Goal: Book appointment/travel/reservation

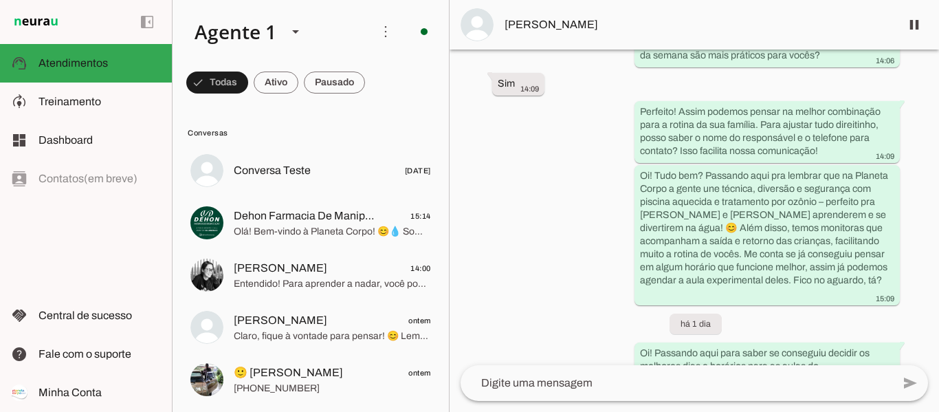
scroll to position [2861, 0]
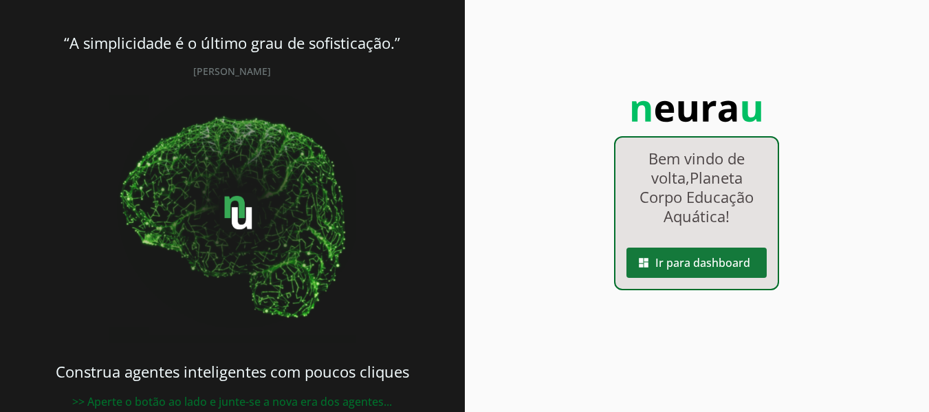
click at [661, 263] on span at bounding box center [696, 262] width 140 height 33
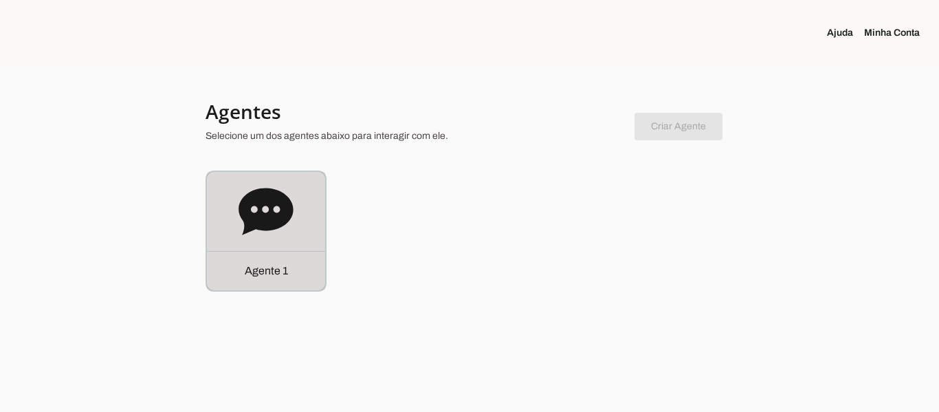
click at [268, 198] on icon at bounding box center [266, 211] width 54 height 47
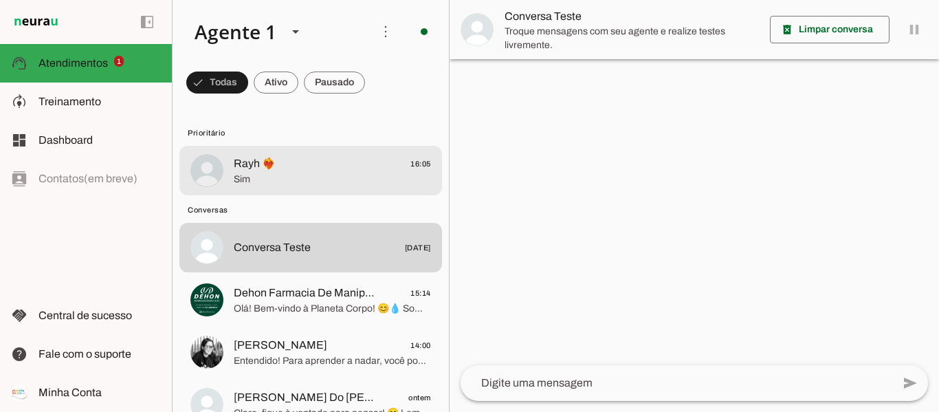
click at [282, 173] on span "Sim" at bounding box center [332, 180] width 197 height 14
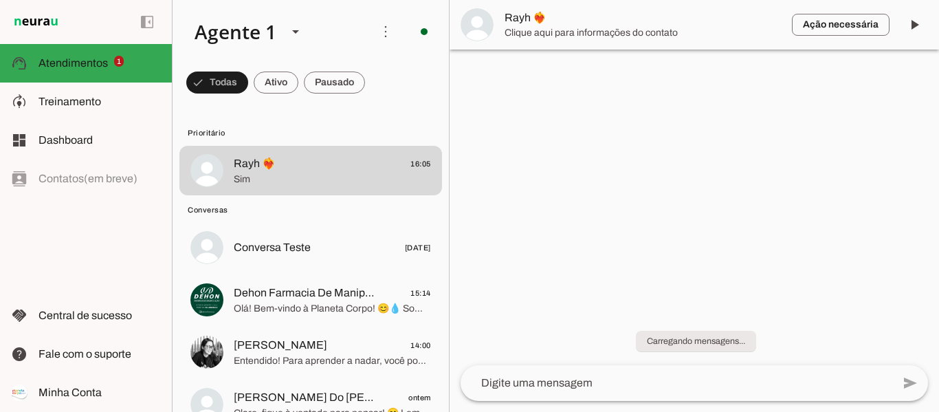
click at [681, 386] on textarea at bounding box center [677, 383] width 432 height 16
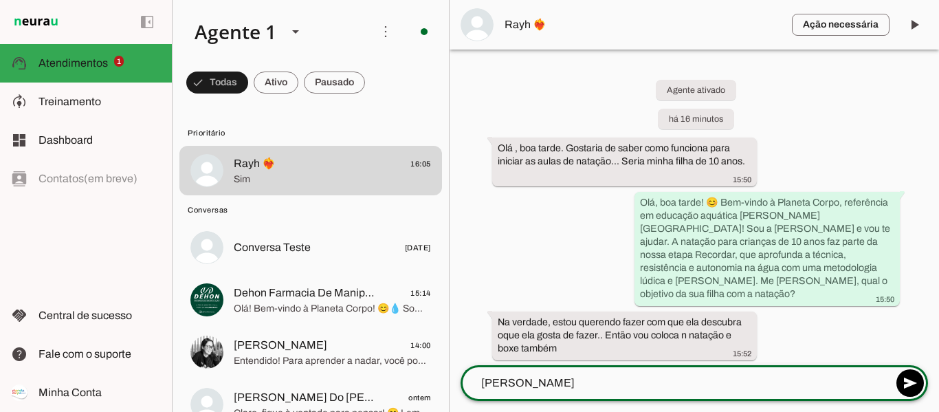
type textarea "[PERSON_NAME]"
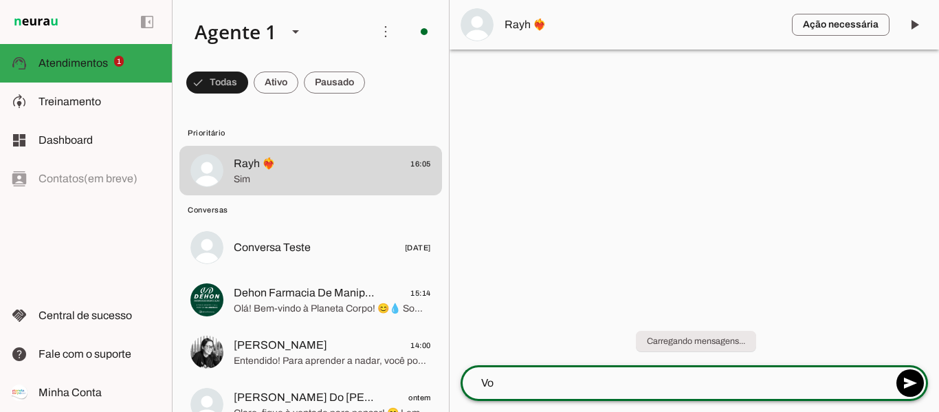
type textarea "V"
type textarea "Par as aulas, qual melhor período do dia para vocês?"
type textarea "Segunda/ quarta"
type md-outlined-text-field "Segunda/ quarta"
type textarea "Segunda/ quarta 9h45"
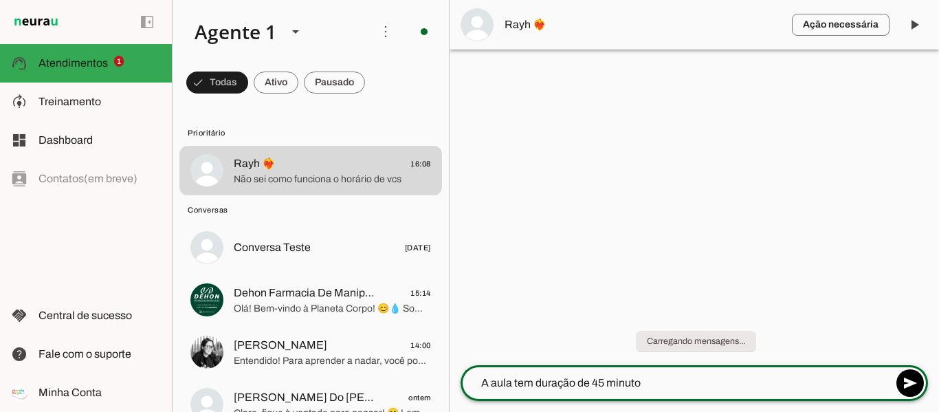
type textarea "A aula tem duração de 45 minutos"
type textarea "Na quarta-feira"
type md-outlined-text-field "Na quarta-feira"
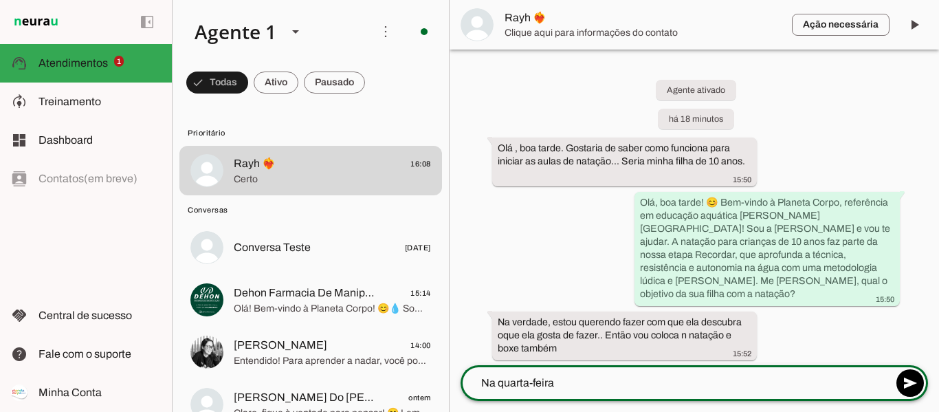
drag, startPoint x: 657, startPoint y: 380, endPoint x: 409, endPoint y: 379, distance: 247.5
click at [409, 378] on div "Agente 1 Criar Agente Você atingiu o limite de IAs Neurau permitidas. Atualize …" at bounding box center [555, 206] width 767 height 412
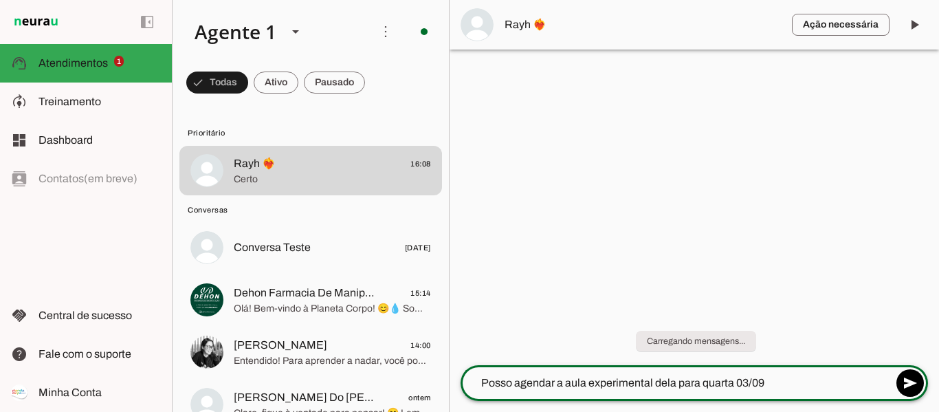
type textarea "Posso agendar a aula experimental dela para quarta 03/09?"
type textarea "Qual nome completo e data de nascimento dela?"
click at [626, 24] on span "Rayh ❤️‍🔥" at bounding box center [643, 24] width 276 height 16
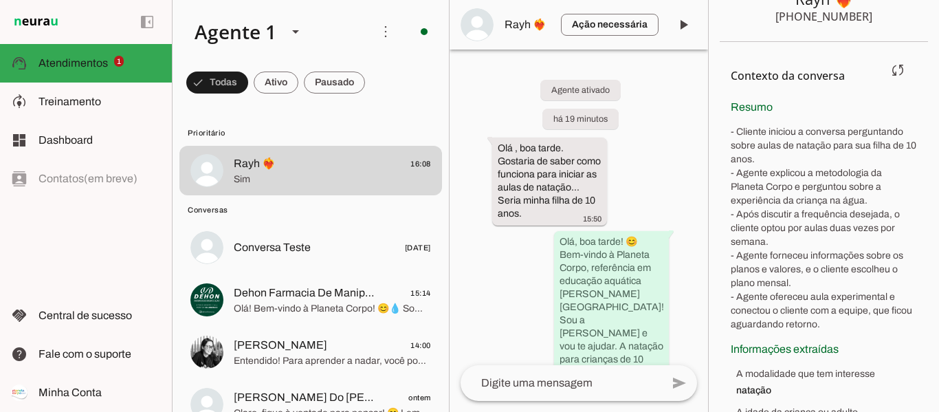
scroll to position [183, 0]
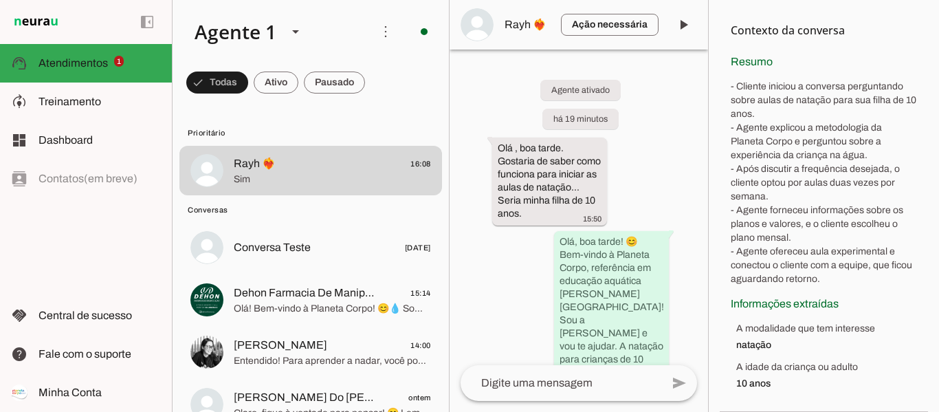
click at [663, 133] on div "Agente ativado há 19 minutos Olá , boa tarde. Gostaria de saber como funciona p…" at bounding box center [579, 207] width 258 height 316
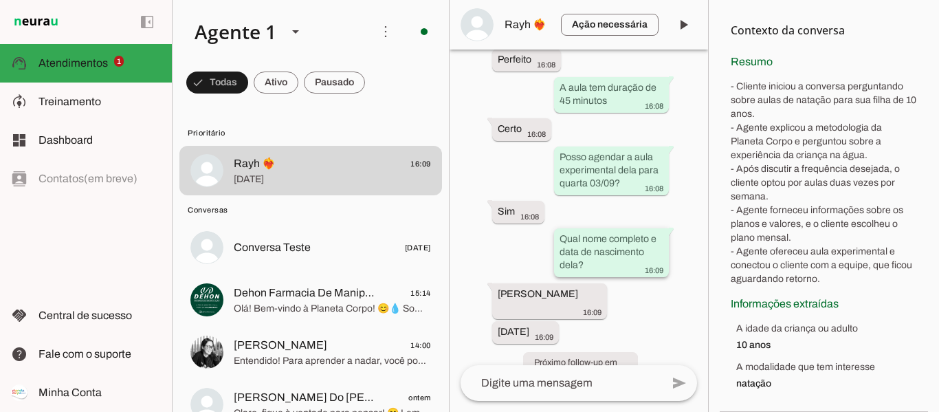
scroll to position [2957, 0]
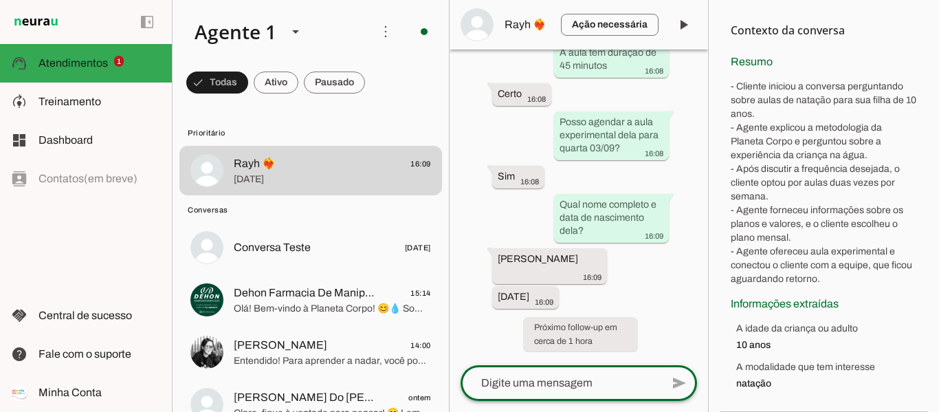
click at [607, 382] on textarea at bounding box center [561, 383] width 201 height 16
click at [597, 380] on textarea at bounding box center [561, 383] width 201 height 16
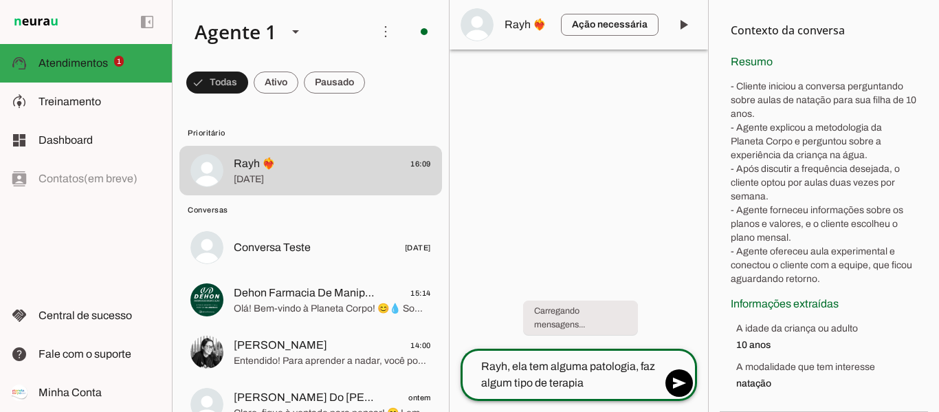
type textarea "Rayh, ela tem alguma patologia, faz algum tipo de terapia?"
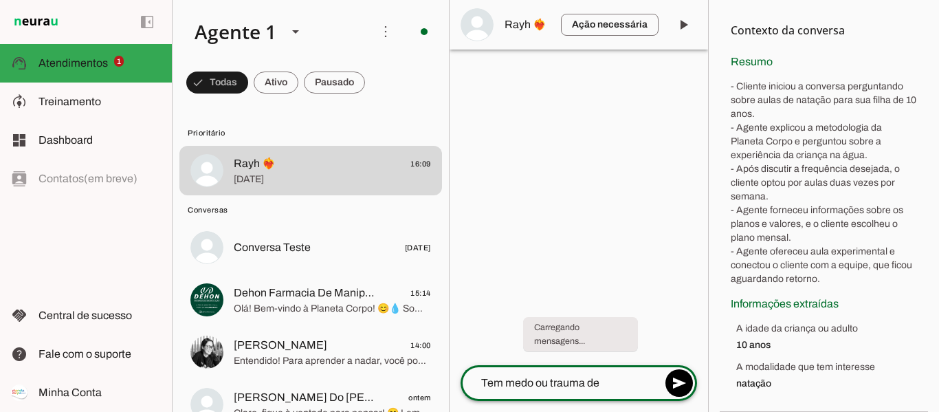
type textarea "Tem medo ou trauma d"
type textarea "Tem medo ou trauma de água?"
type textarea "A"
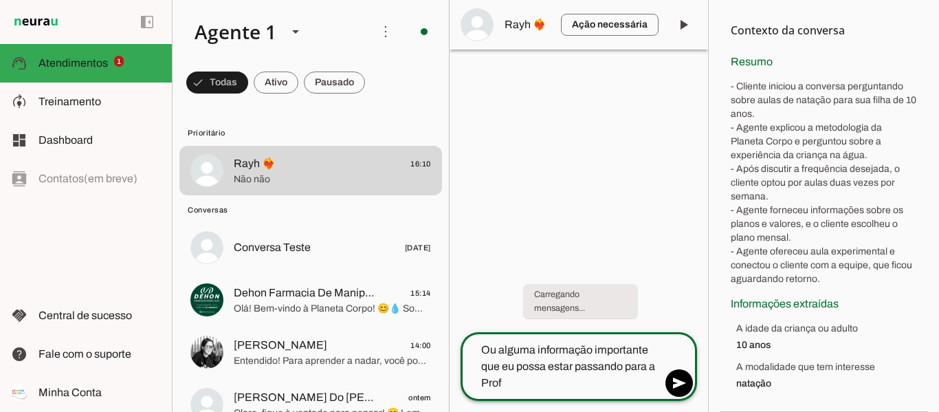
type textarea "Ou alguma informação importante que eu possa estar passando para a Prof°"
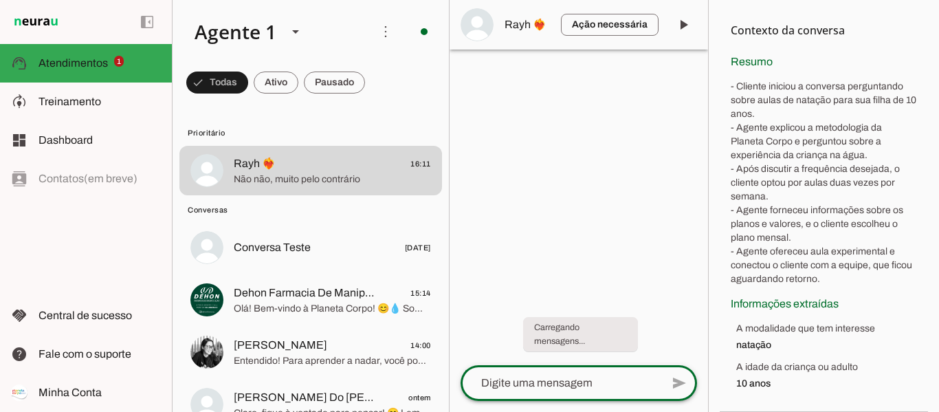
click at [652, 170] on div at bounding box center [579, 206] width 258 height 412
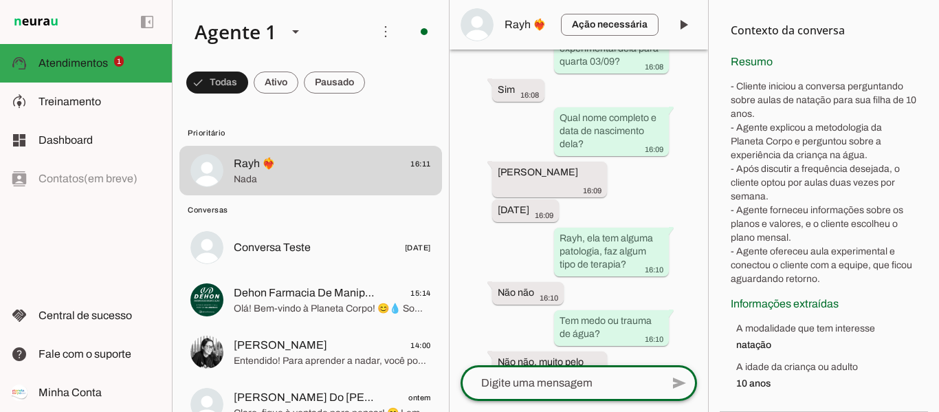
scroll to position [3109, 0]
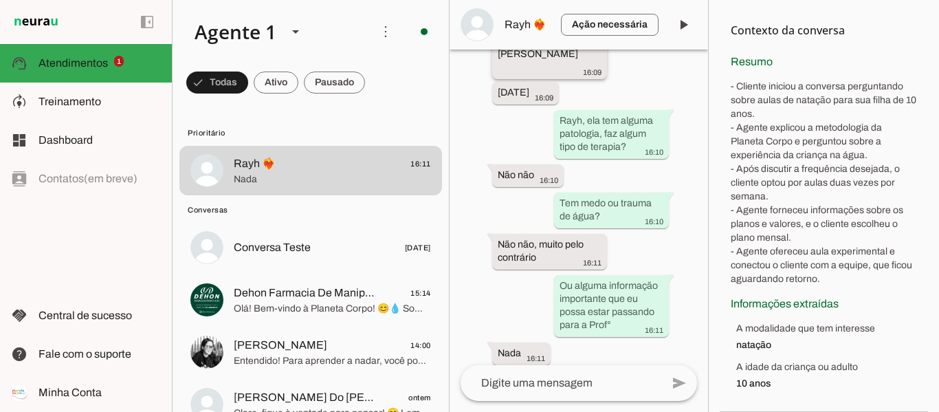
drag, startPoint x: 496, startPoint y: 106, endPoint x: 598, endPoint y: 107, distance: 101.8
click at [599, 79] on whatsapp-message-bubble "Swann Maëly Cerveira 16:09" at bounding box center [549, 61] width 115 height 36
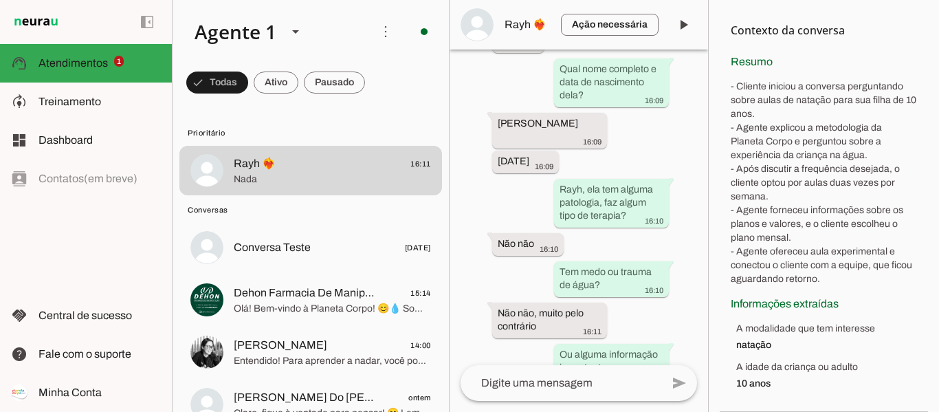
scroll to position [3158, 0]
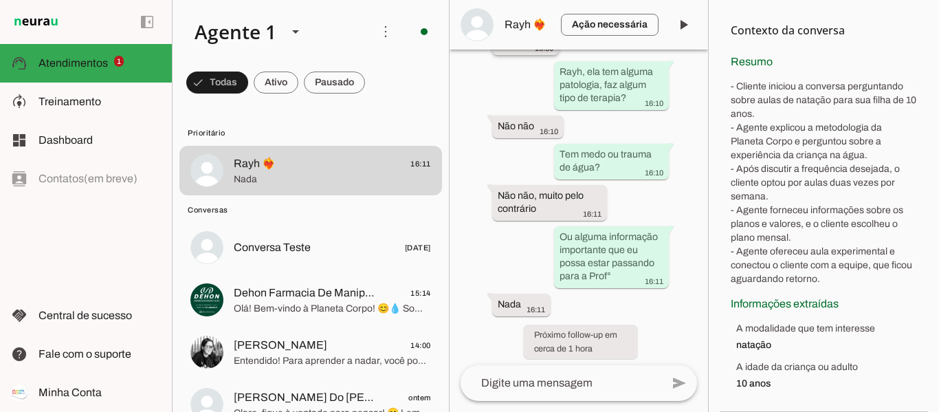
drag, startPoint x: 492, startPoint y: 96, endPoint x: 547, endPoint y: 104, distance: 55.6
click at [547, 55] on whatsapp-message-bubble "29/01/2015 16:09" at bounding box center [525, 43] width 67 height 23
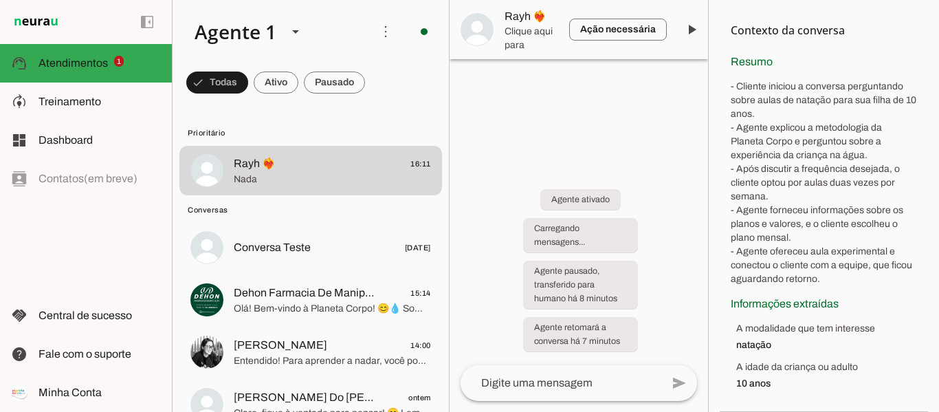
scroll to position [0, 0]
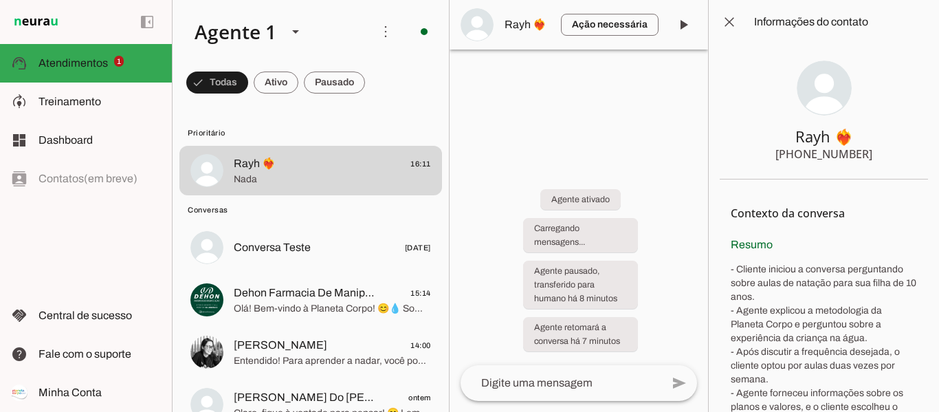
drag, startPoint x: 799, startPoint y: 152, endPoint x: 859, endPoint y: 163, distance: 60.8
click at [859, 163] on section "Rayh ❤️‍🔥 +55 4187443645" at bounding box center [824, 111] width 208 height 135
click at [661, 151] on div at bounding box center [579, 206] width 258 height 412
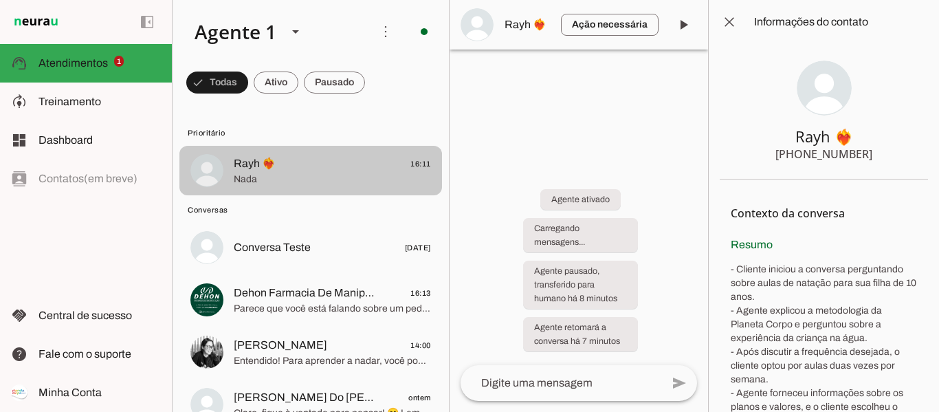
click at [349, 173] on span "Nada" at bounding box center [332, 180] width 197 height 14
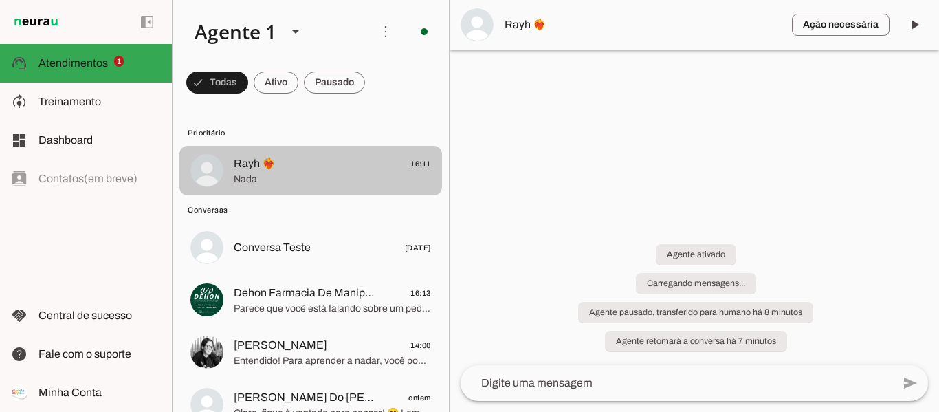
click at [261, 168] on span "Rayh ❤️‍🔥" at bounding box center [255, 163] width 42 height 16
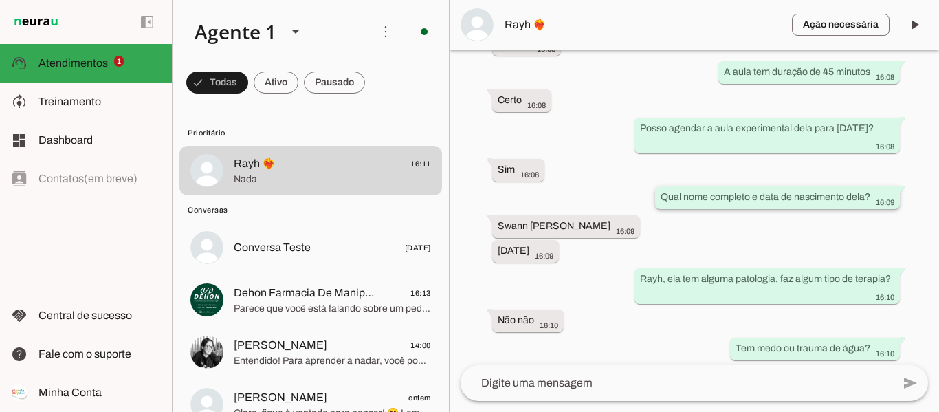
scroll to position [1660, 0]
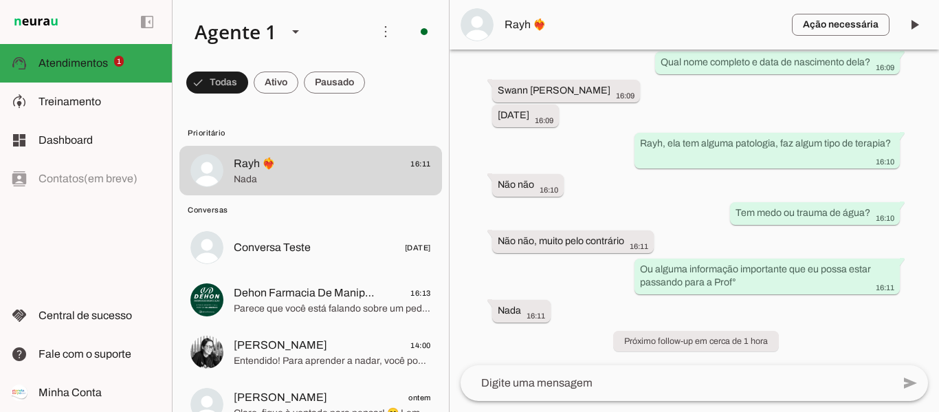
click at [640, 376] on textarea at bounding box center [677, 383] width 432 height 16
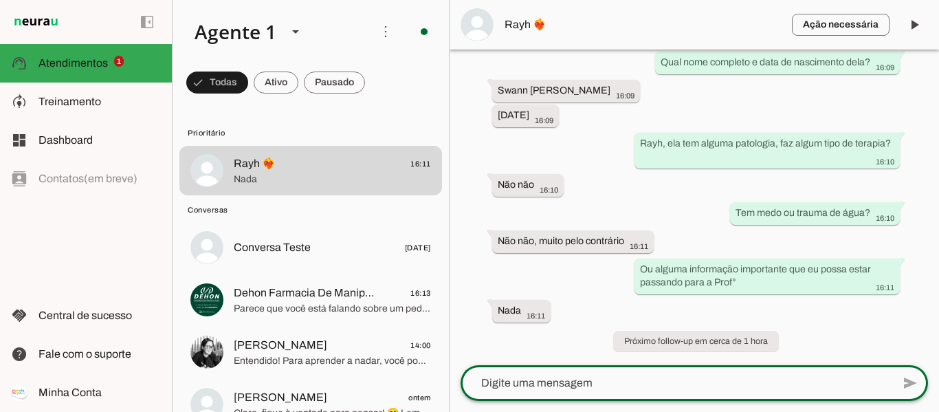
type textarea "L"
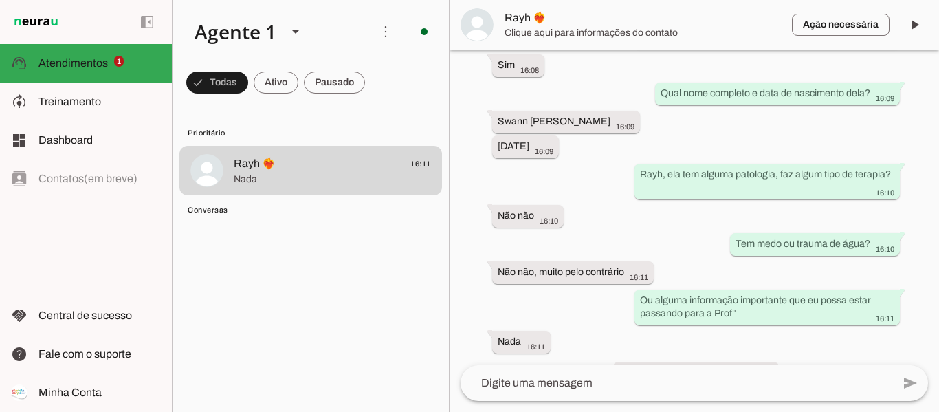
scroll to position [1660, 0]
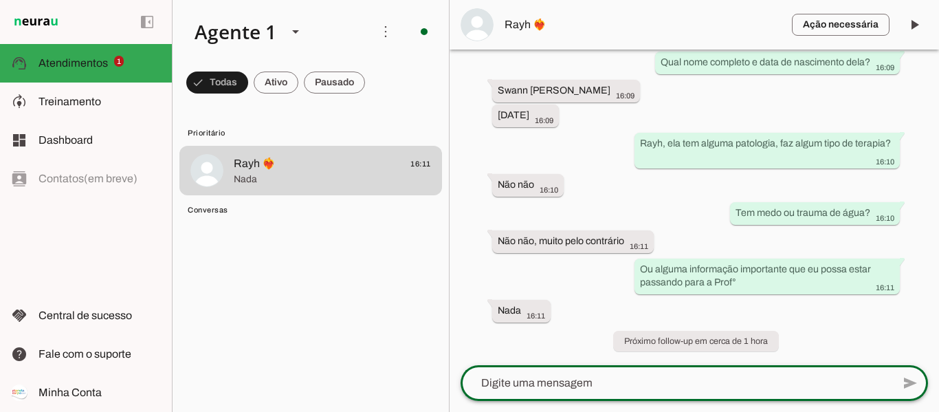
click at [698, 382] on textarea at bounding box center [677, 383] width 432 height 16
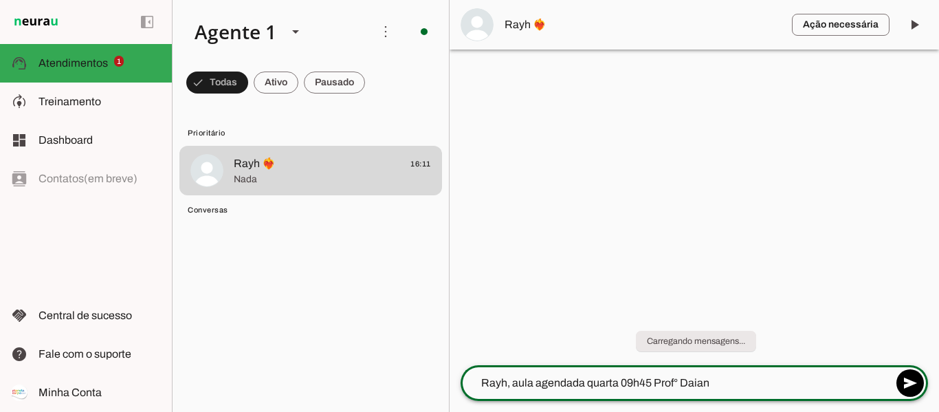
type textarea "Rayh, aula agendada quarta 09h45 Prof° Daiane"
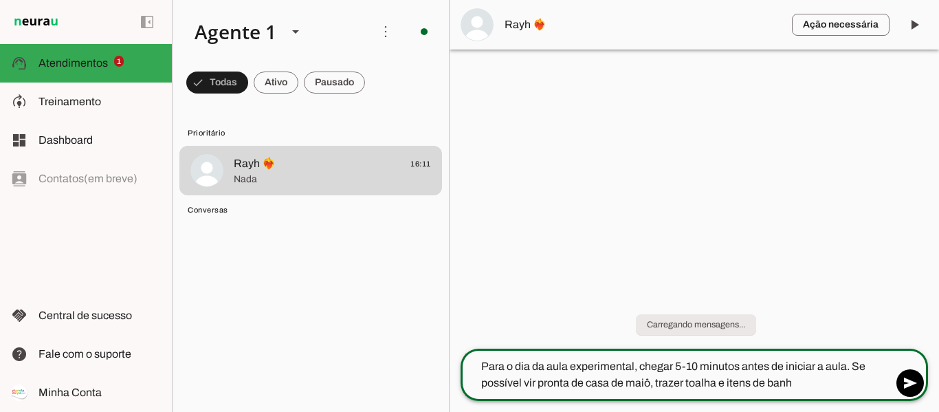
type textarea "Para o dia da aula experimental, chegar 5-10 minutos antes de iniciar a aula. S…"
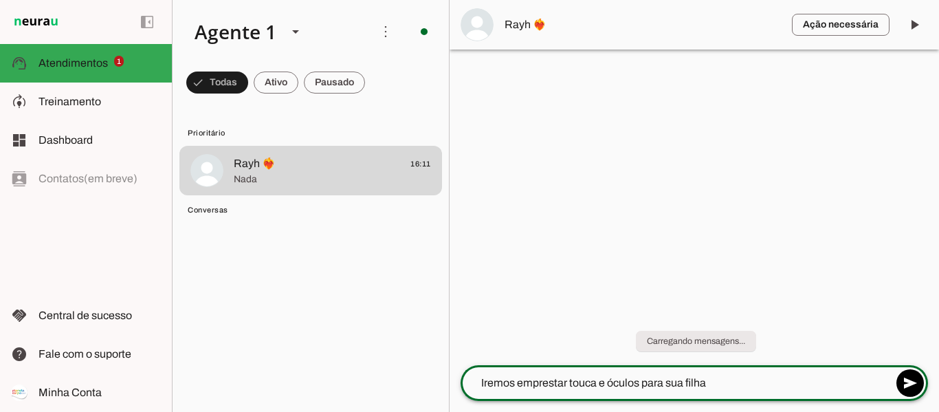
type textarea "Iremos emprestar touca e óculos para sua filha."
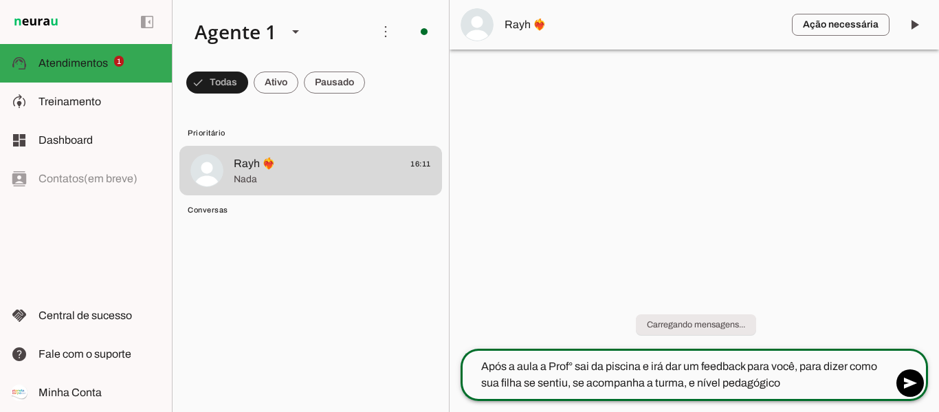
type textarea "Após a aula a Prof° sai da piscina e irá dar um feedback para você, para dizer …"
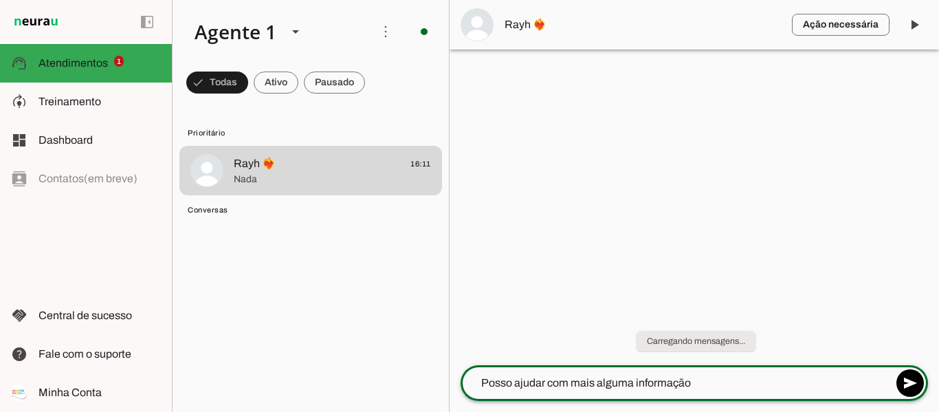
type textarea "Posso ajudar com mais alguma informação?"
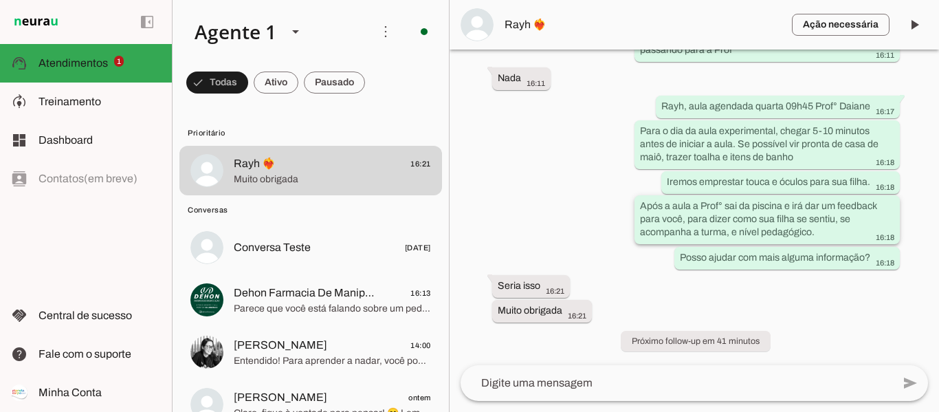
scroll to position [1893, 0]
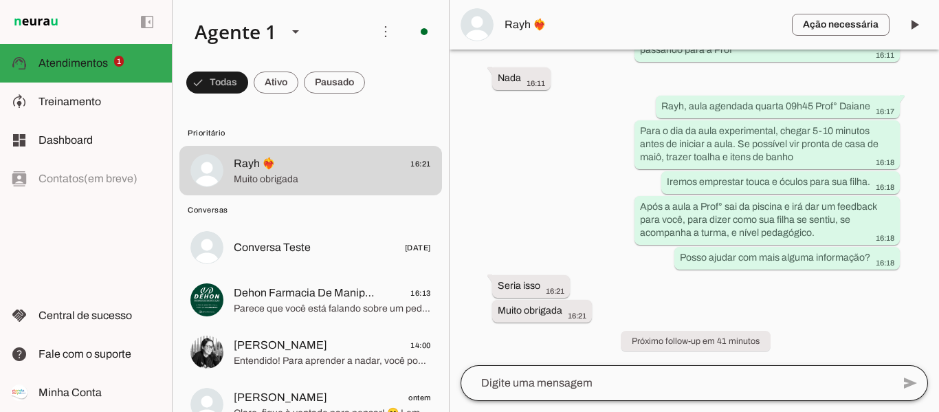
click at [628, 368] on div at bounding box center [677, 383] width 432 height 36
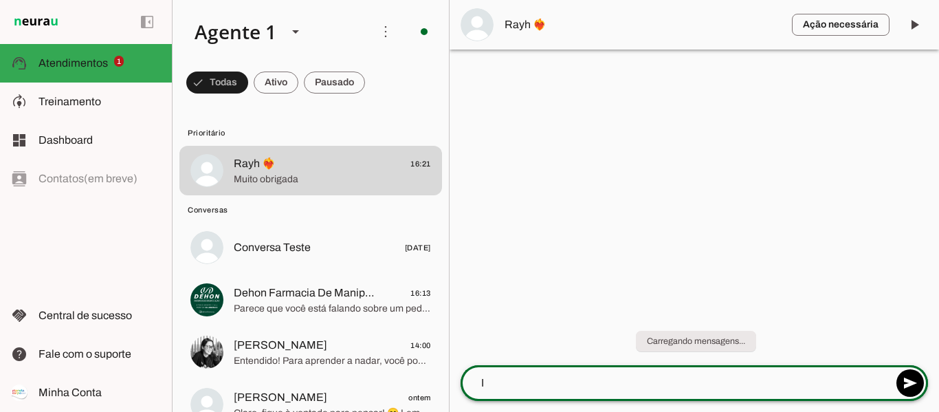
scroll to position [0, 0]
type textarea "Imagina e até lá"
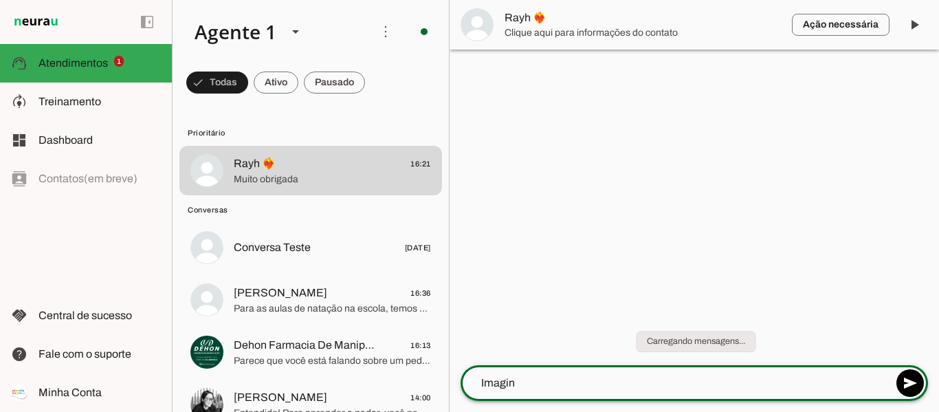
type textarea "Imagina"
